Goal: Navigation & Orientation: Find specific page/section

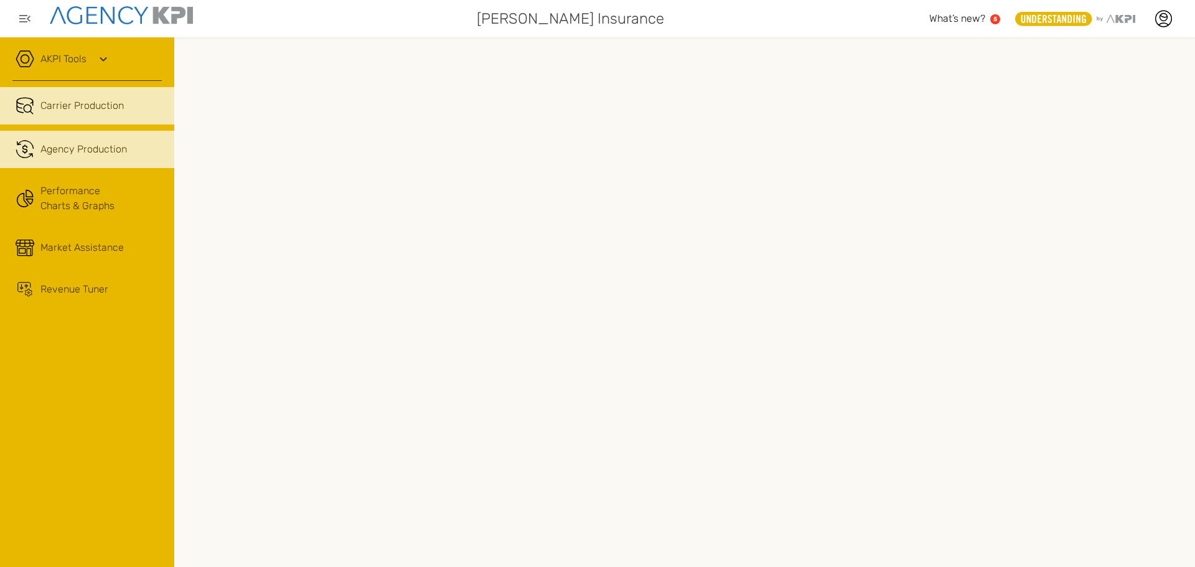
click at [87, 151] on span "Agency Production" at bounding box center [83, 149] width 86 height 15
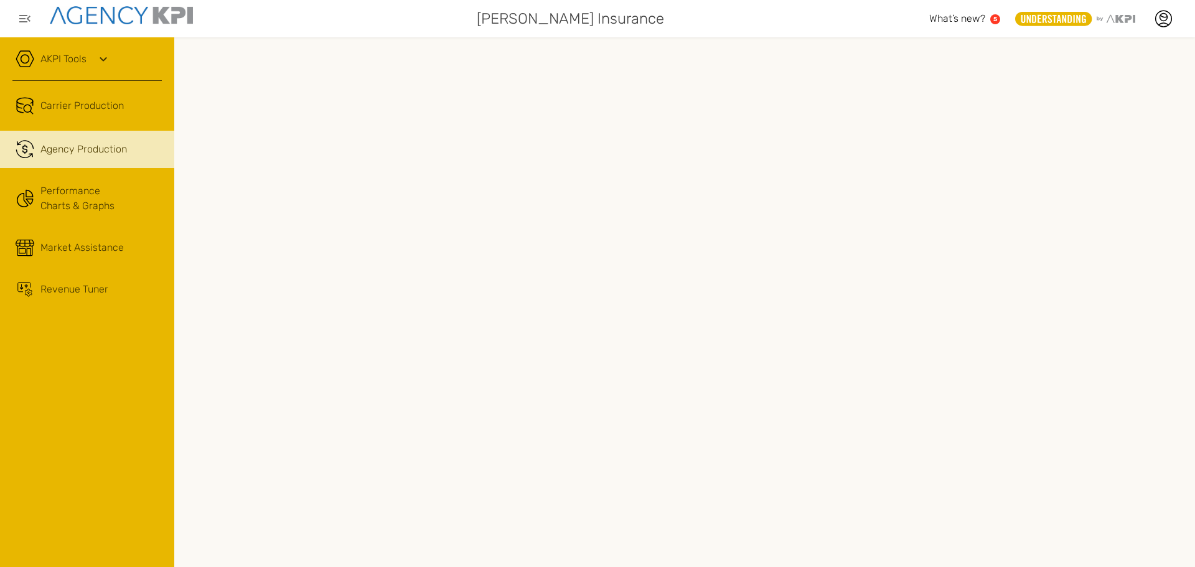
click at [110, 60] on icon at bounding box center [103, 59] width 15 height 15
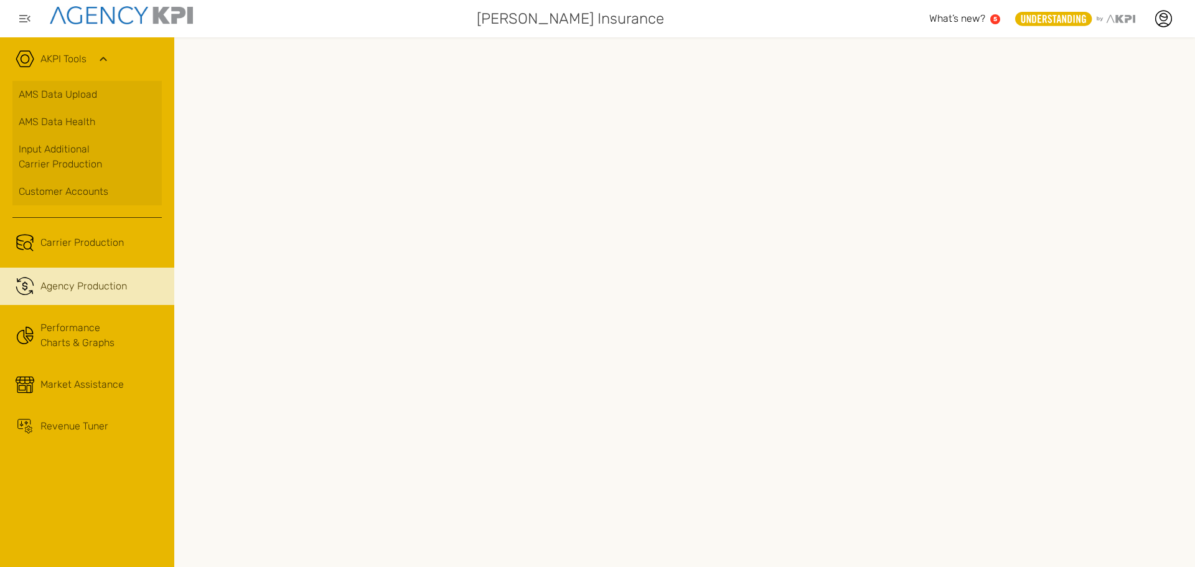
click at [106, 61] on icon at bounding box center [103, 59] width 15 height 15
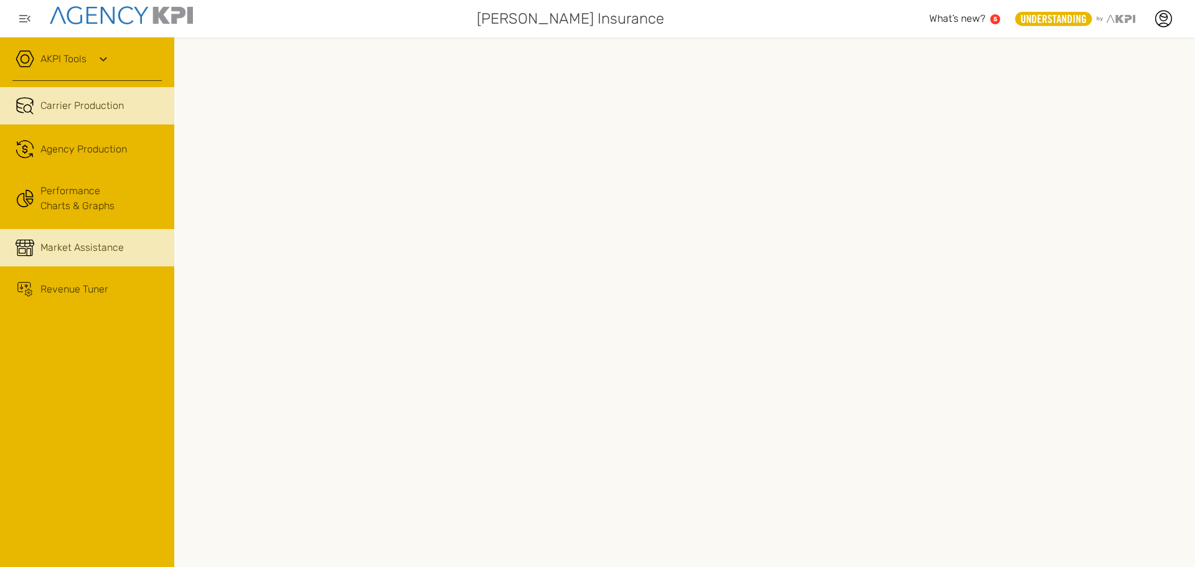
click at [121, 254] on span "Market Assistance" at bounding box center [81, 247] width 83 height 15
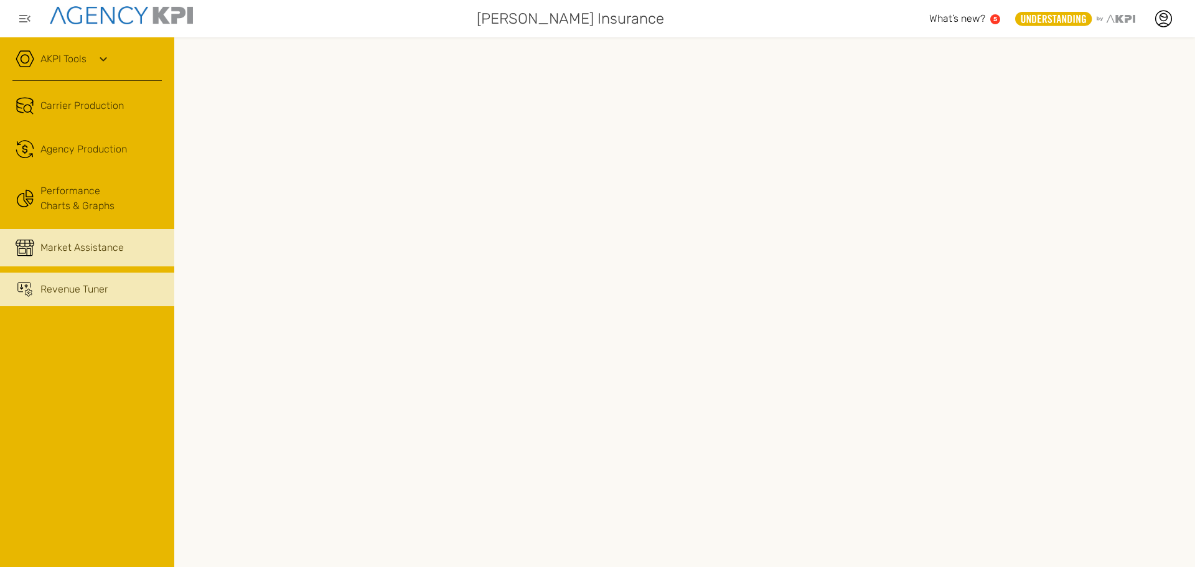
click at [82, 292] on span "Revenue Tuner" at bounding box center [74, 289] width 68 height 15
